Goal: Information Seeking & Learning: Compare options

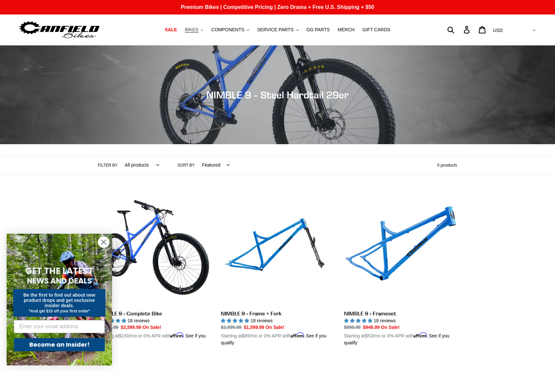
click at [198, 29] on span "BIKES" at bounding box center [192, 30] width 14 height 6
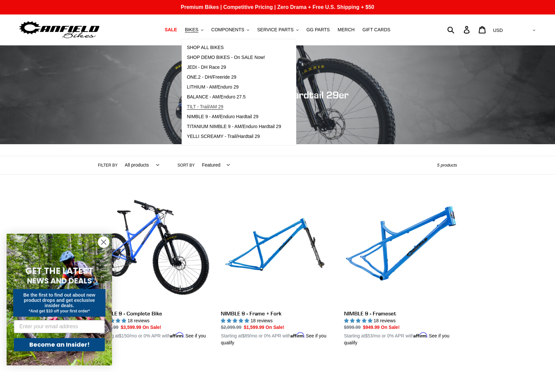
click at [202, 109] on span "TILT - Trail/AM 29" at bounding box center [205, 107] width 37 height 6
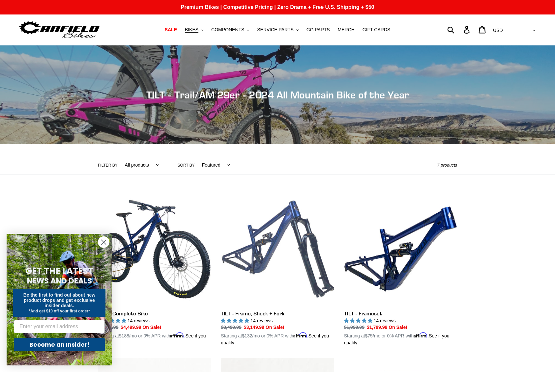
click at [265, 253] on link "TILT - Frame, Shock + Fork" at bounding box center [277, 270] width 113 height 154
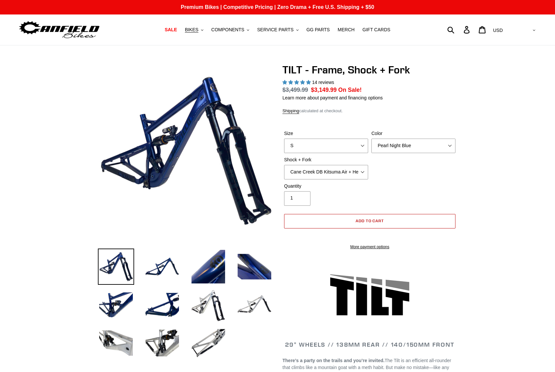
select select "highest-rating"
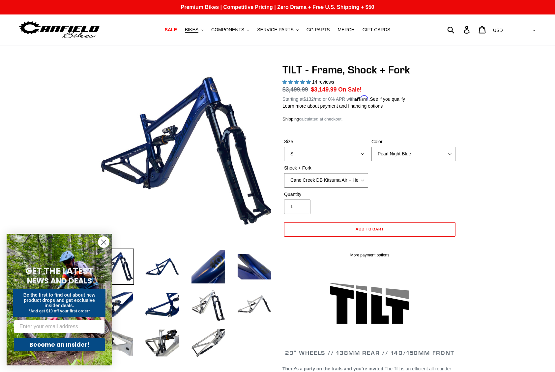
click at [364, 173] on select "Cane Creek DB Kitsuma Air + Helm MKII 140mm Cane Creek DB Kitsuma Air + Fox 36 …" at bounding box center [326, 180] width 84 height 14
select select "EXT Storia V3-S + EXT Era V2.1"
click at [284, 173] on select "Cane Creek DB Kitsuma Air + Helm MKII 140mm Cane Creek DB Kitsuma Air + Fox 36 …" at bounding box center [326, 180] width 84 height 14
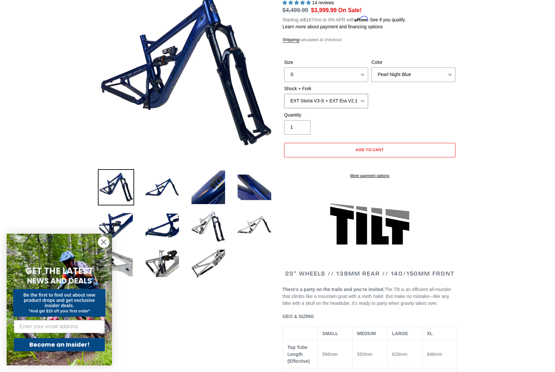
scroll to position [74, 0]
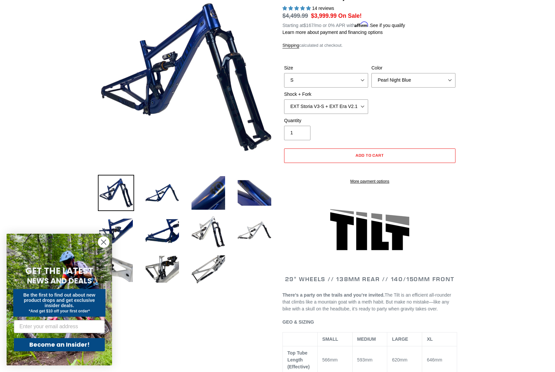
click at [103, 241] on icon "Close dialog" at bounding box center [103, 242] width 5 height 5
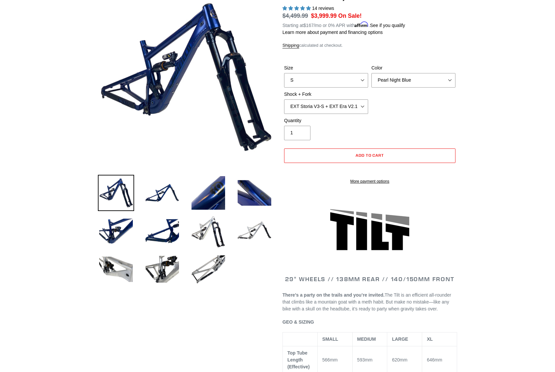
scroll to position [0, 0]
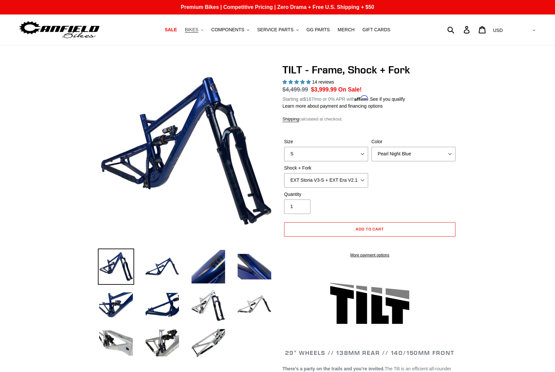
click at [206, 32] on button "BIKES .cls-1{fill:#231f20}" at bounding box center [193, 29] width 25 height 9
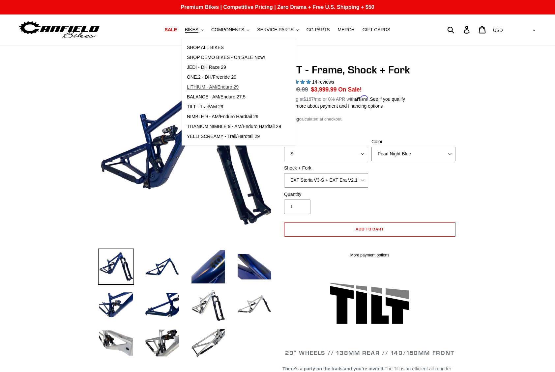
click at [210, 85] on span "LITHIUM - AM/Enduro 29" at bounding box center [213, 87] width 52 height 6
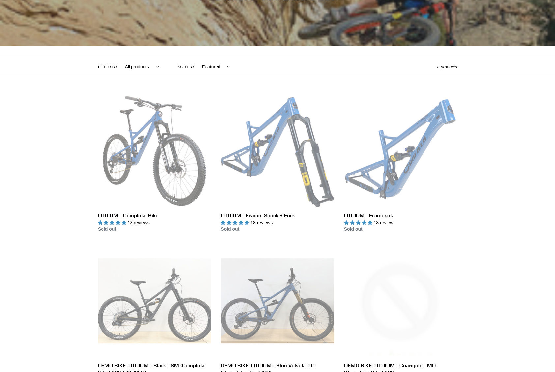
scroll to position [99, 0]
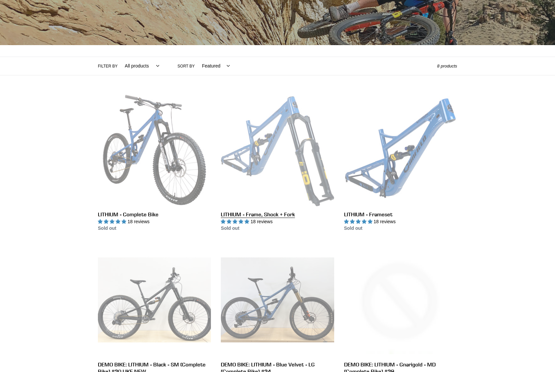
click at [302, 183] on link "LITHIUM - Frame, Shock + Fork" at bounding box center [277, 163] width 113 height 139
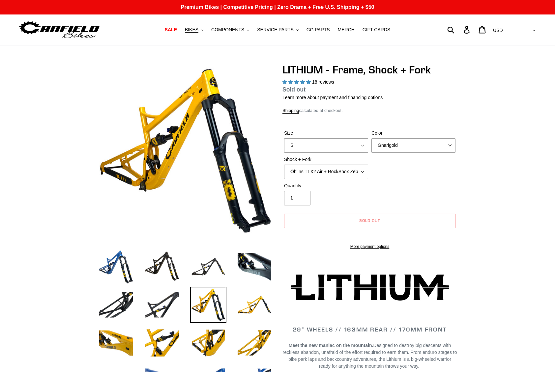
select select "highest-rating"
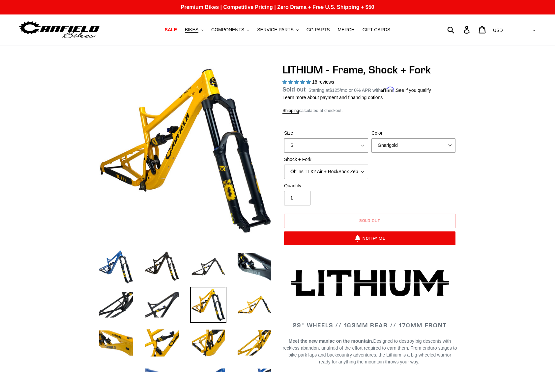
click at [364, 172] on select "Öhlins TTX2 Air + RockShox Zeb Ultimate 170mm Fox FLOAT X2 Factory + Fox 38 FLO…" at bounding box center [326, 172] width 84 height 14
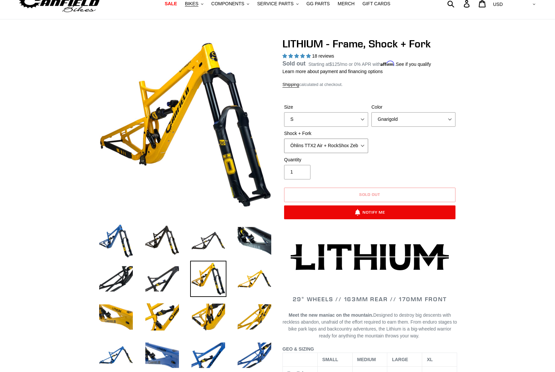
scroll to position [26, 0]
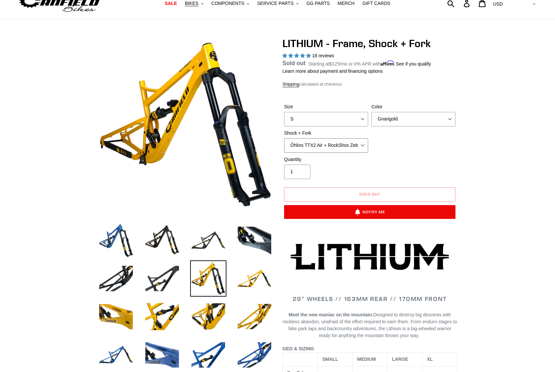
click at [363, 144] on select "Öhlins TTX2 Air + RockShox Zeb Ultimate 170mm Fox FLOAT X2 Factory + Fox 38 FLO…" at bounding box center [326, 145] width 84 height 14
click at [284, 138] on select "Öhlins TTX2 Air + RockShox Zeb Ultimate 170mm Fox FLOAT X2 Factory + Fox 38 FLO…" at bounding box center [326, 145] width 84 height 14
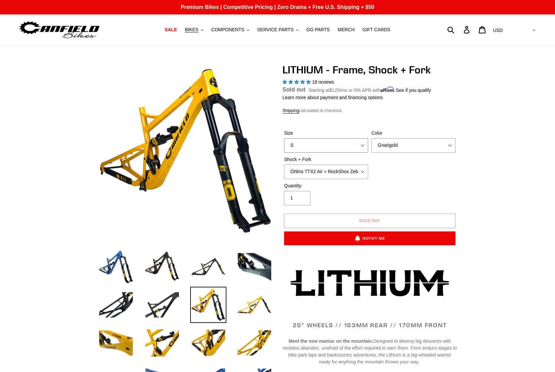
click at [360, 148] on select "S M L XL" at bounding box center [326, 145] width 84 height 14
select select "M"
click at [284, 146] on select "S M L XL" at bounding box center [326, 145] width 84 height 14
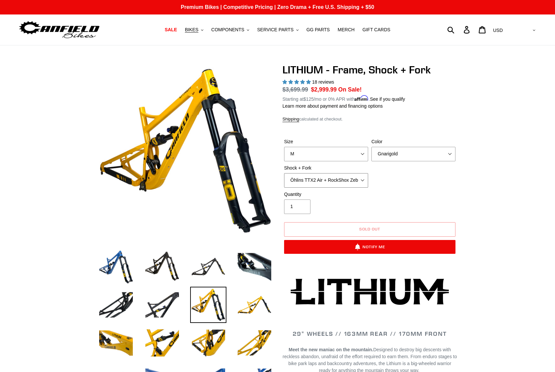
click at [364, 178] on select "Öhlins TTX2 Air + RockShox Zeb Ultimate 170mm Fox FLOAT X2 Factory + Fox 38 FLO…" at bounding box center [326, 180] width 84 height 14
click at [284, 173] on select "Öhlins TTX2 Air + RockShox Zeb Ultimate 170mm Fox FLOAT X2 Factory + Fox 38 FLO…" at bounding box center [326, 180] width 84 height 14
click at [363, 178] on select "Öhlins TTX2 Air + RockShox Zeb Ultimate 170mm Fox FLOAT X2 Factory + Fox 38 FLO…" at bounding box center [326, 180] width 84 height 14
select select "EXT Storia V3-S + EXT Era V2.1 170mm"
click at [284, 173] on select "Öhlins TTX2 Air + RockShox Zeb Ultimate 170mm Fox FLOAT X2 Factory + Fox 38 FLO…" at bounding box center [326, 180] width 84 height 14
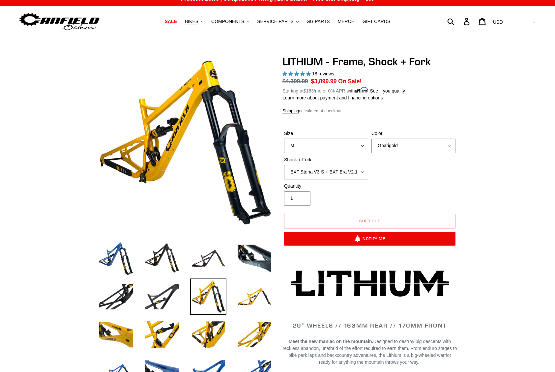
scroll to position [8, 0]
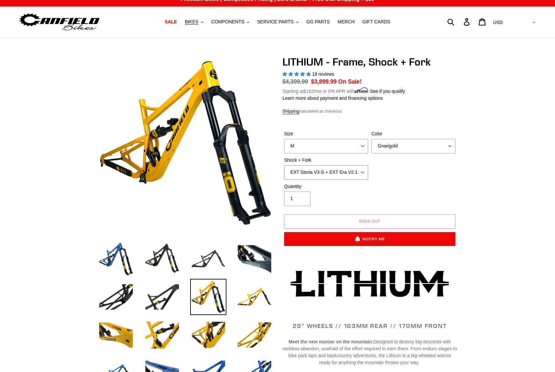
click at [362, 172] on select "Öhlins TTX2 Air + RockShox Zeb Ultimate 170mm Fox FLOAT X2 Factory + Fox 38 FLO…" at bounding box center [326, 172] width 84 height 14
click at [431, 176] on div "Size S M L XL Color Gnarigold Blue Velvet Stealth Black Shock + Fork Öhlins TTX…" at bounding box center [369, 156] width 175 height 53
click at [205, 22] on button "BIKES .cls-1{fill:#231f20}" at bounding box center [193, 21] width 25 height 9
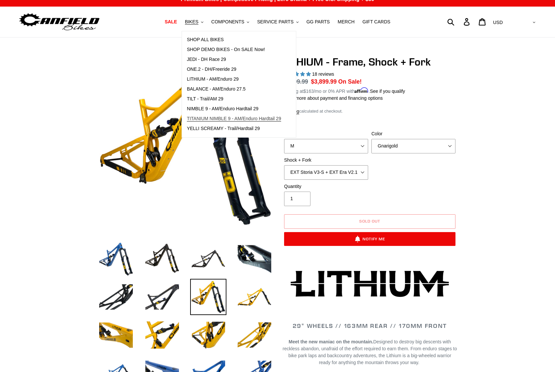
click at [222, 117] on span "TITANIUM NIMBLE 9 - AM/Enduro Hardtail 29" at bounding box center [234, 119] width 94 height 6
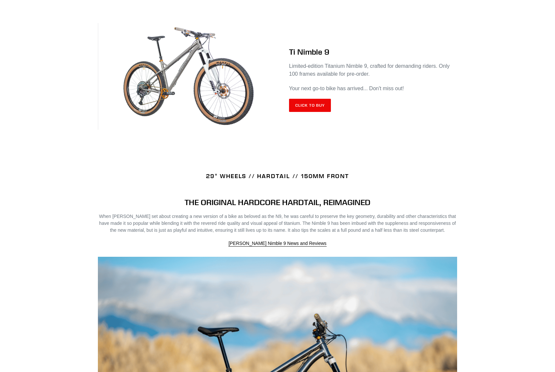
scroll to position [267, 0]
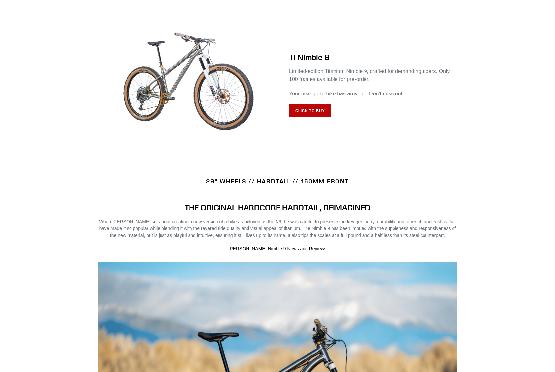
click at [304, 108] on link "Click to Buy" at bounding box center [310, 110] width 42 height 13
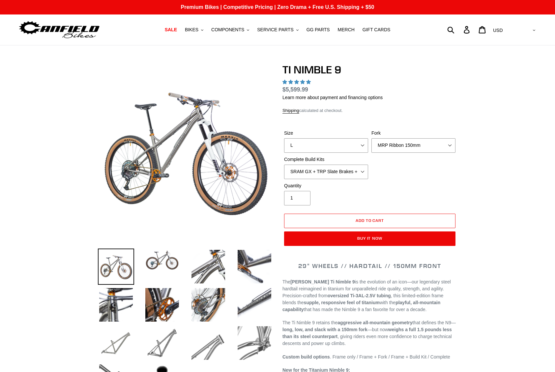
select select "highest-rating"
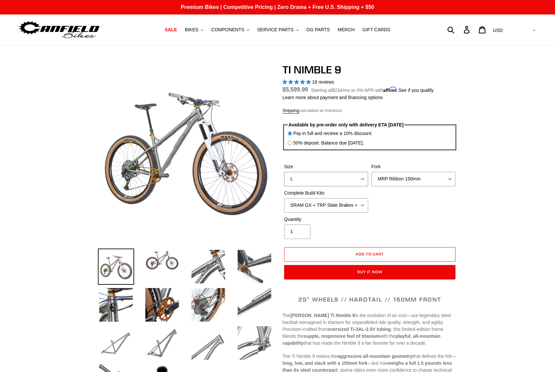
click at [363, 180] on select "S M L XL / XXL (Specify at checkout)" at bounding box center [326, 179] width 84 height 14
select select "XL / XXL (Specify at checkout)"
click at [284, 172] on select "S M L XL / XXL (Specify at checkout)" at bounding box center [326, 179] width 84 height 14
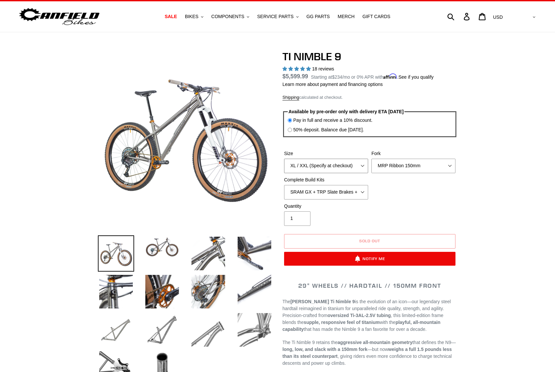
scroll to position [14, 0]
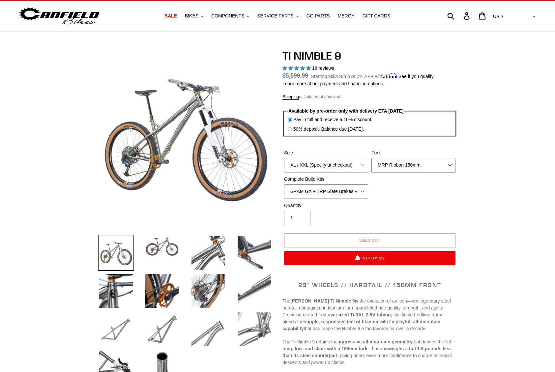
click at [450, 165] on select "MRP Ribbon 150mm RockShox Lyrik 150mm Fox Factory 36 150mm Cane Creek Helm 150m…" at bounding box center [413, 165] width 84 height 14
select select "RockShox Lyrik 150mm"
click at [371, 158] on select "MRP Ribbon 150mm RockShox Lyrik 150mm Fox Factory 36 150mm Cane Creek Helm 150m…" at bounding box center [413, 165] width 84 height 14
click at [448, 161] on select "MRP Ribbon 150mm RockShox Lyrik 150mm Fox Factory 36 150mm Cane Creek Helm 150m…" at bounding box center [413, 165] width 84 height 14
click at [371, 158] on select "MRP Ribbon 150mm RockShox Lyrik 150mm Fox Factory 36 150mm Cane Creek Helm 150m…" at bounding box center [413, 165] width 84 height 14
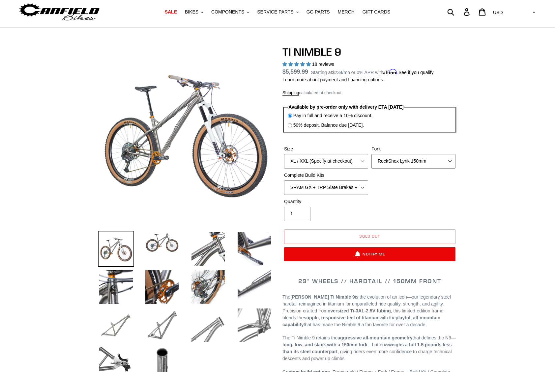
scroll to position [16, 0]
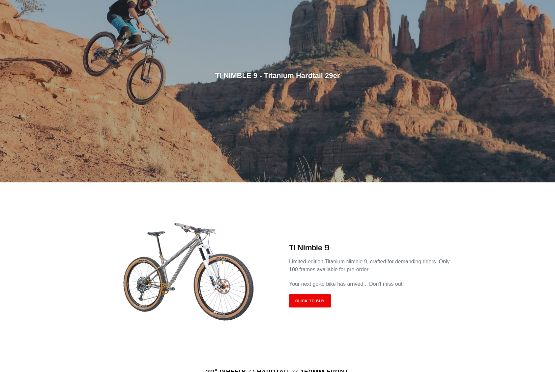
scroll to position [72, 0]
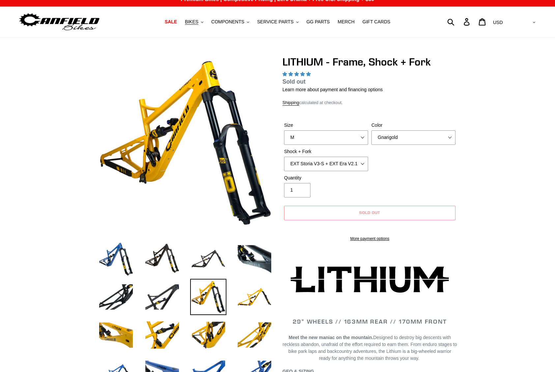
select select "highest-rating"
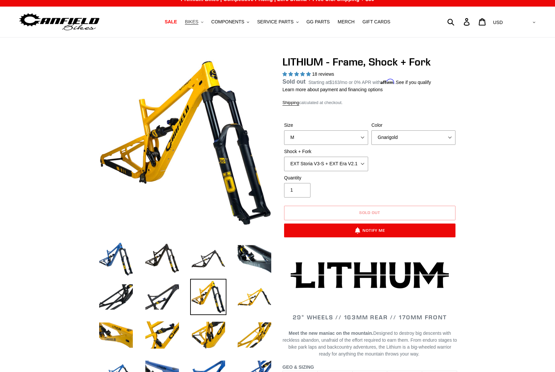
click at [204, 20] on button "BIKES .cls-1{fill:#231f20}" at bounding box center [193, 21] width 25 height 9
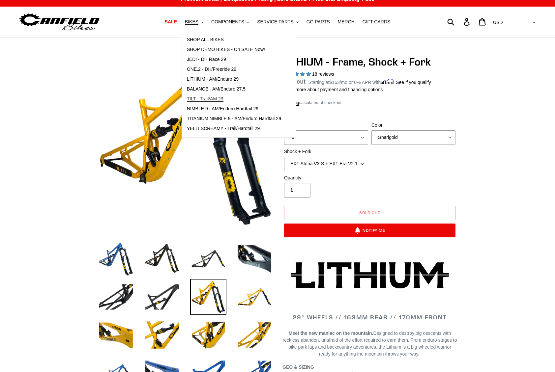
click at [219, 97] on span "TILT - Trail/AM 29" at bounding box center [205, 99] width 37 height 6
